Goal: Task Accomplishment & Management: Manage account settings

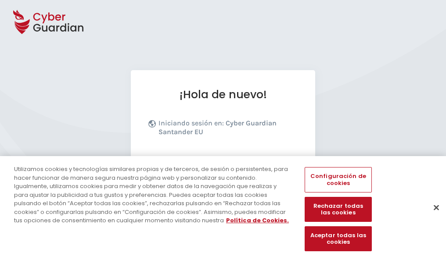
scroll to position [108, 0]
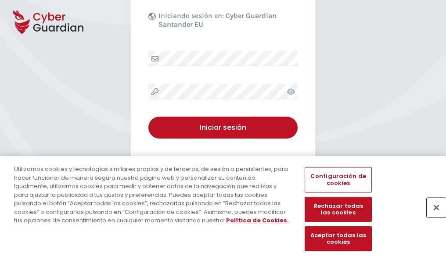
click at [432, 217] on button "Cerrar" at bounding box center [436, 207] width 19 height 19
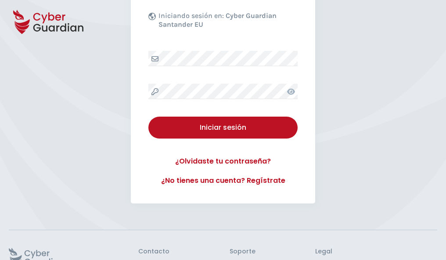
scroll to position [171, 0]
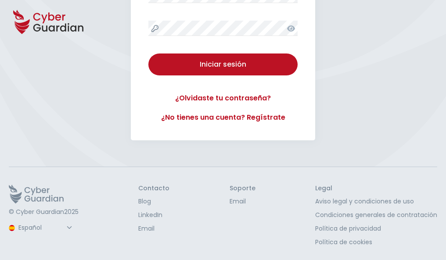
click at [148, 54] on button "Iniciar sesión" at bounding box center [222, 65] width 149 height 22
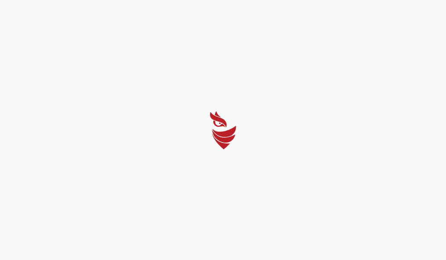
scroll to position [0, 0]
select select "English"
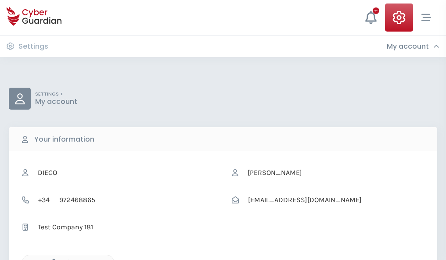
click at [51, 259] on icon "button" at bounding box center [51, 262] width 7 height 7
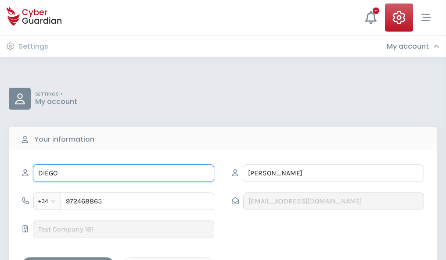
click at [123, 173] on input "DIEGO" at bounding box center [123, 174] width 181 height 18
type input "D"
type input "Miguela"
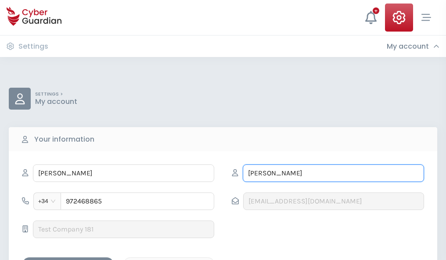
click at [333, 173] on input "OCAÑA" at bounding box center [333, 174] width 181 height 18
type input "O"
type input "Ferrera"
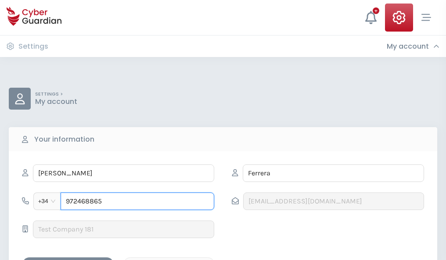
click at [137, 201] on input "972468865" at bounding box center [138, 202] width 154 height 18
type input "9"
type input "987247943"
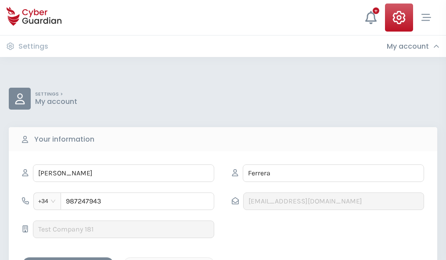
click at [68, 260] on div "Save changes" at bounding box center [68, 265] width 79 height 11
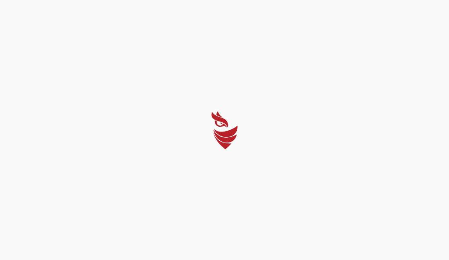
select select "English"
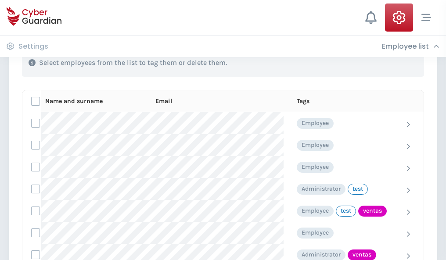
scroll to position [398, 0]
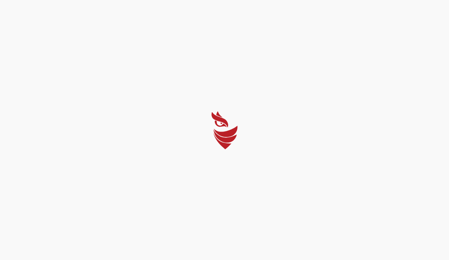
select select "English"
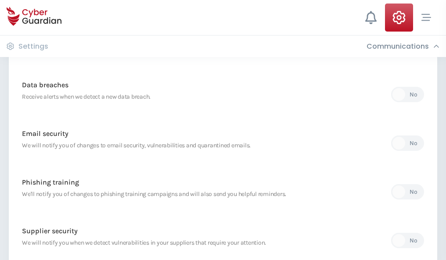
scroll to position [462, 0]
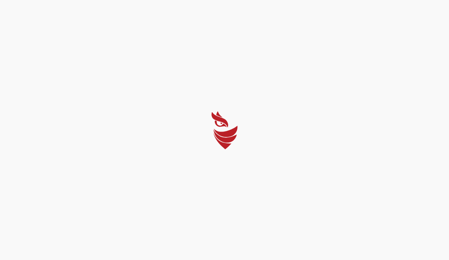
select select "English"
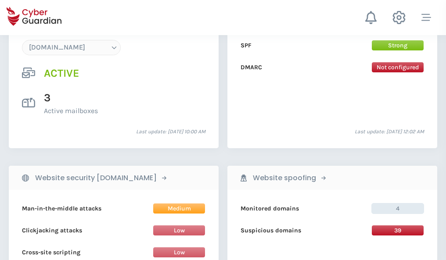
scroll to position [935, 0]
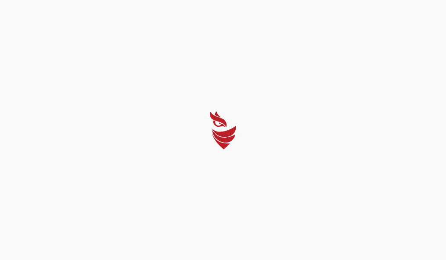
select select "English"
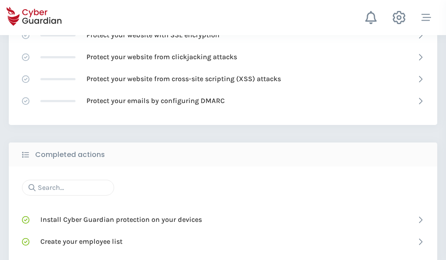
scroll to position [584, 0]
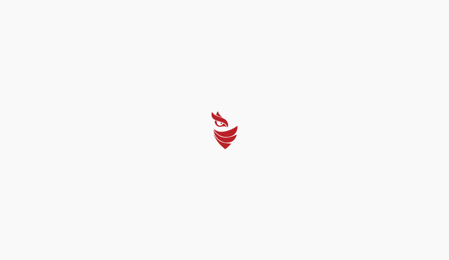
select select "English"
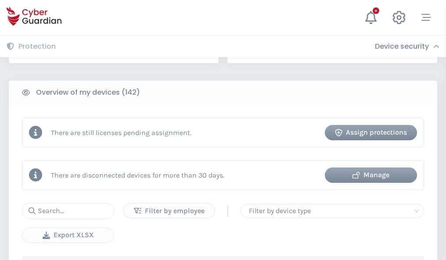
scroll to position [850, 0]
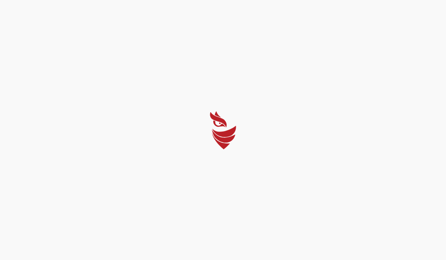
select select "English"
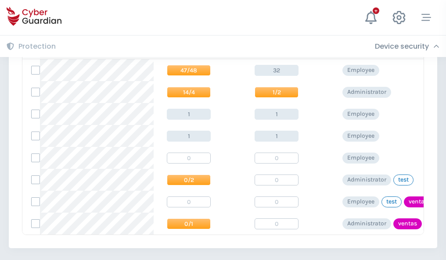
scroll to position [407, 0]
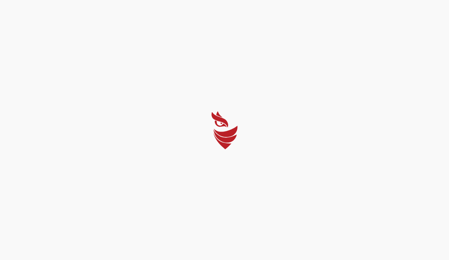
select select "English"
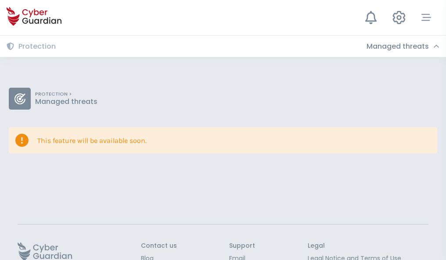
scroll to position [57, 0]
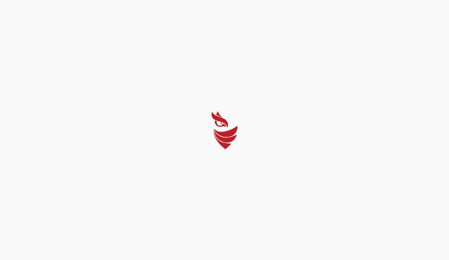
select select "English"
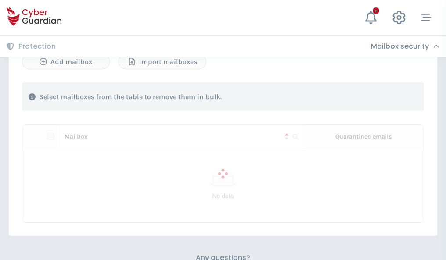
scroll to position [376, 0]
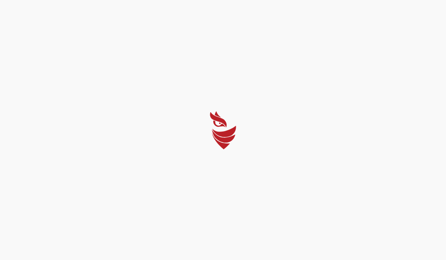
select select "English"
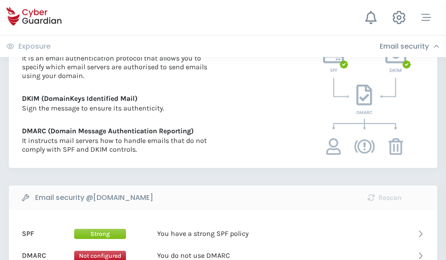
scroll to position [472, 0]
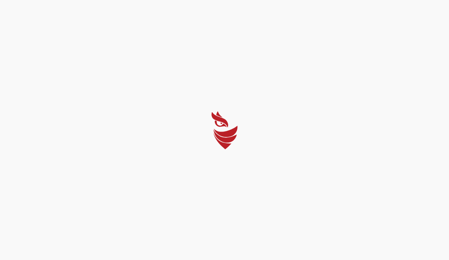
select select "English"
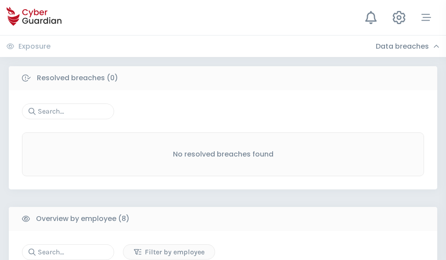
scroll to position [748, 0]
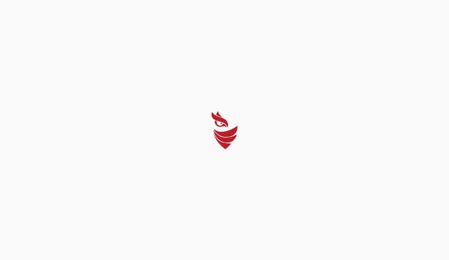
select select "English"
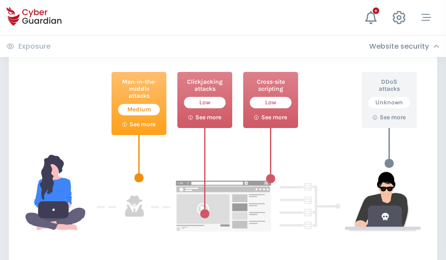
scroll to position [478, 0]
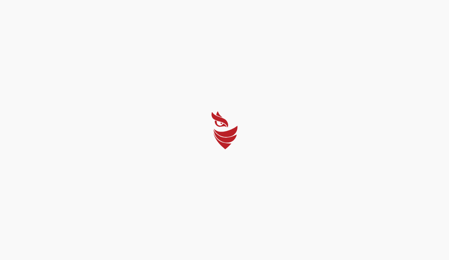
select select "English"
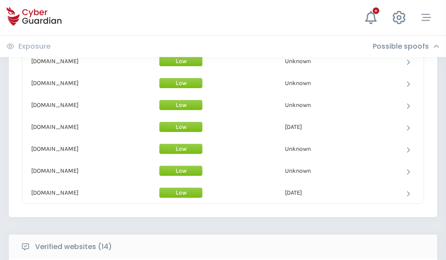
scroll to position [856, 0]
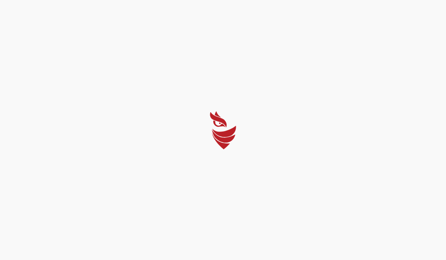
select select "English"
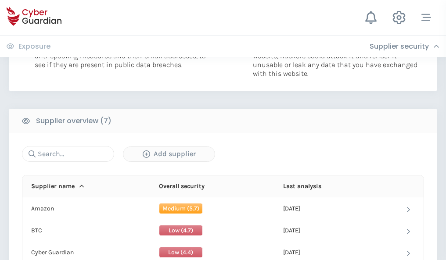
scroll to position [568, 0]
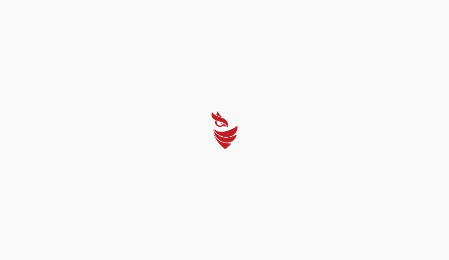
select select "English"
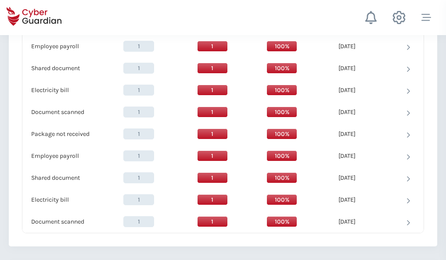
scroll to position [899, 0]
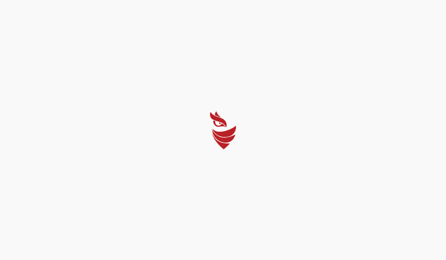
select select "English"
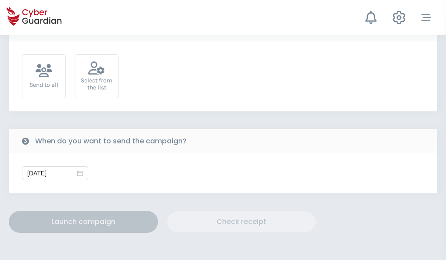
scroll to position [321, 0]
